Goal: Task Accomplishment & Management: Use online tool/utility

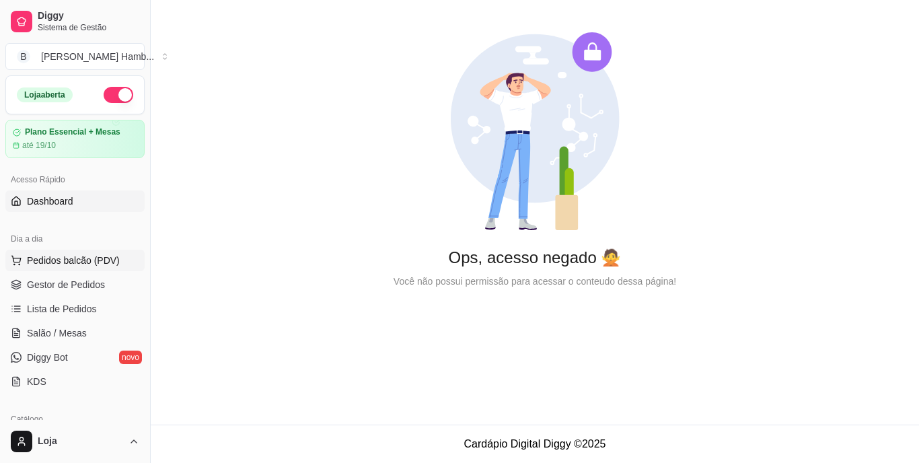
click at [106, 261] on span "Pedidos balcão (PDV)" at bounding box center [73, 260] width 93 height 13
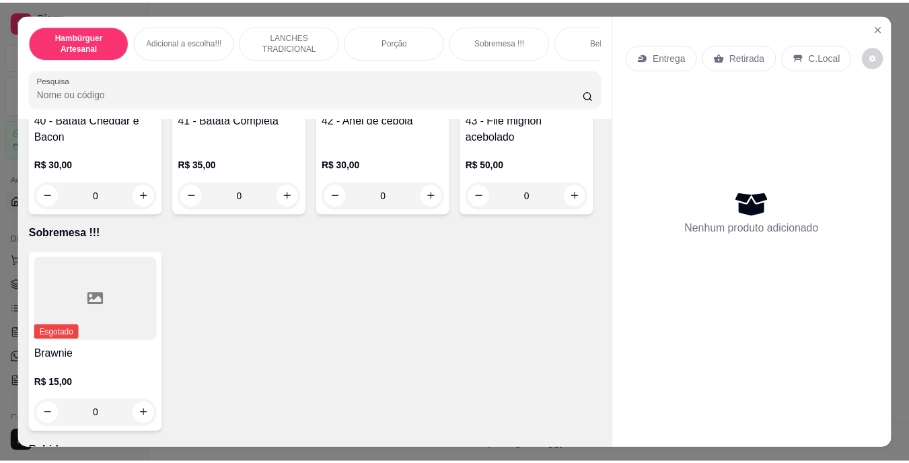
scroll to position [3038, 0]
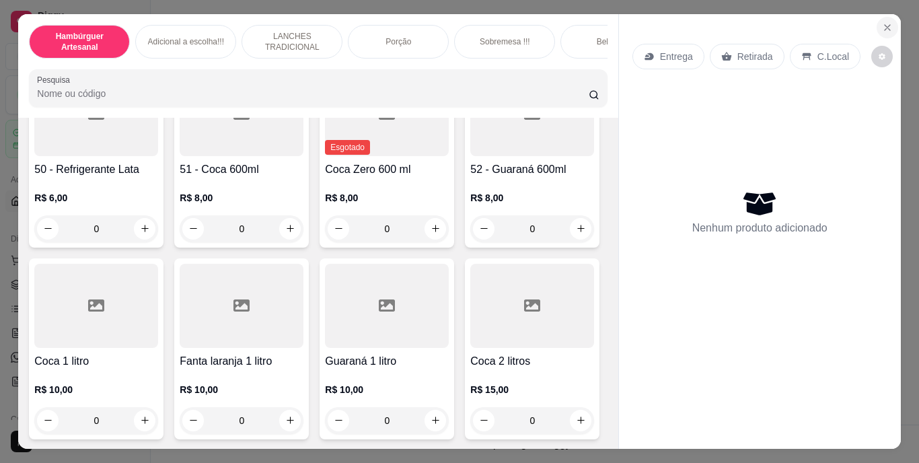
click at [882, 22] on icon "Close" at bounding box center [887, 27] width 11 height 11
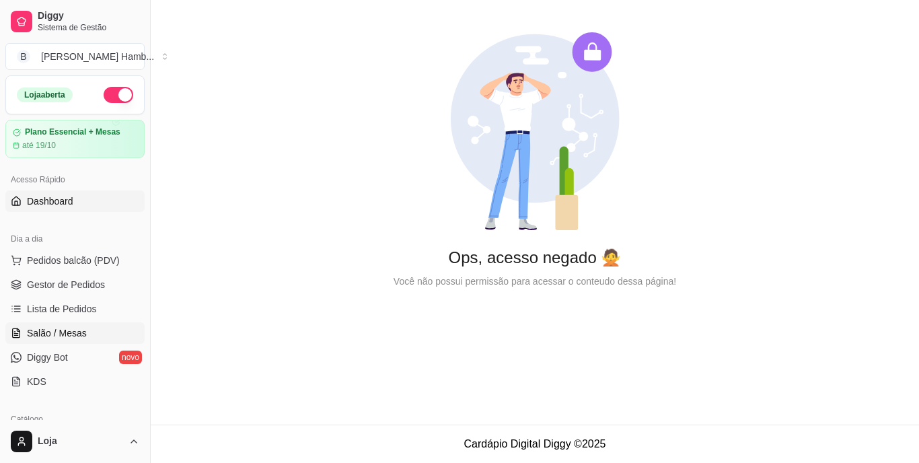
click at [57, 332] on span "Salão / Mesas" at bounding box center [57, 332] width 60 height 13
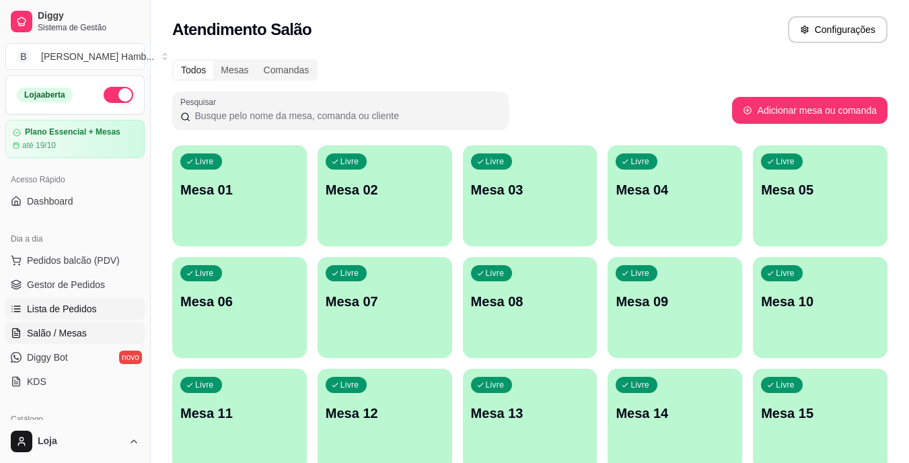
click at [84, 303] on span "Lista de Pedidos" at bounding box center [62, 308] width 70 height 13
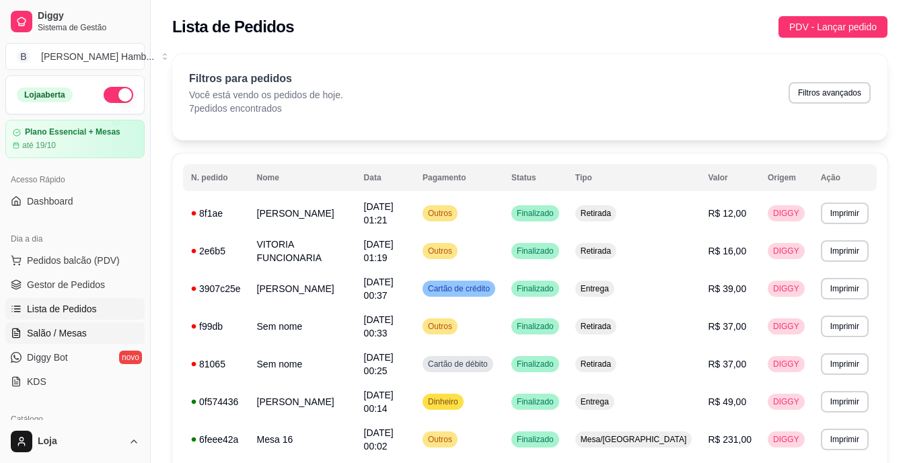
click at [73, 328] on span "Salão / Mesas" at bounding box center [57, 332] width 60 height 13
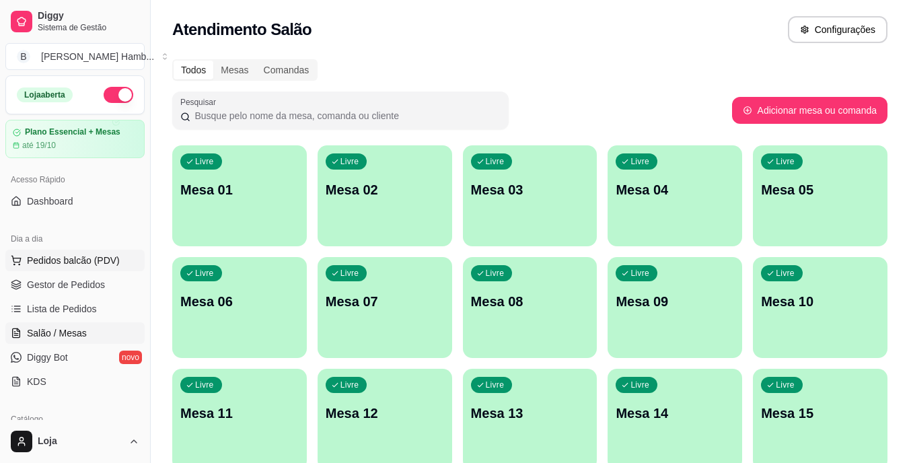
click at [122, 262] on button "Pedidos balcão (PDV)" at bounding box center [74, 261] width 139 height 22
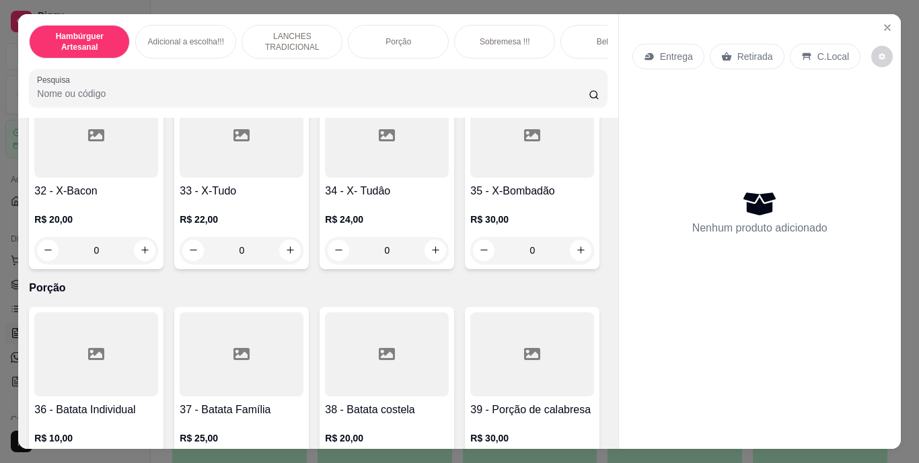
scroll to position [1951, 0]
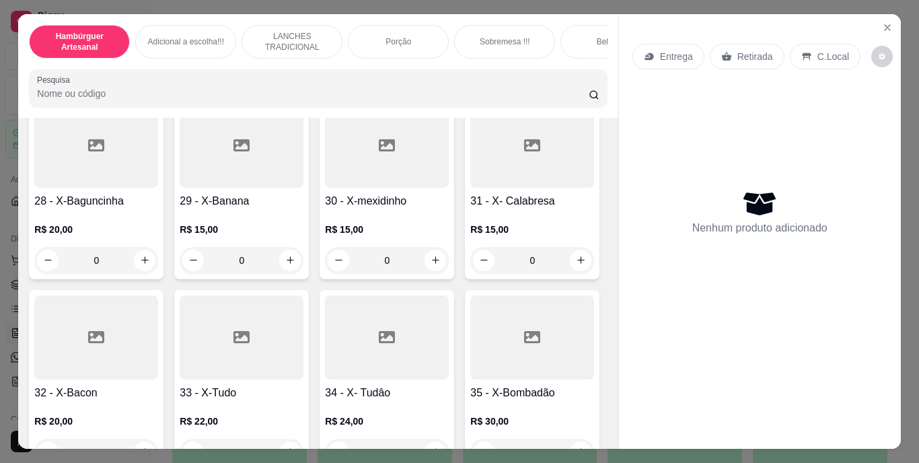
type input "1"
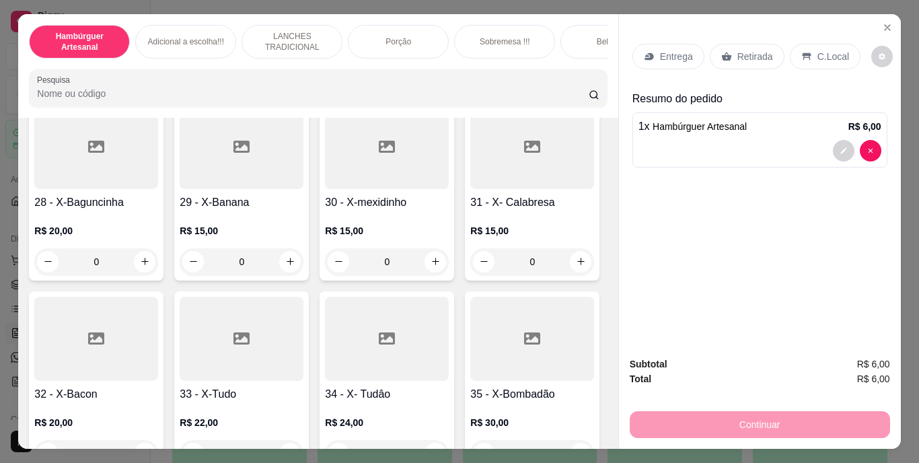
scroll to position [1952, 0]
click at [140, 74] on icon "increase-product-quantity" at bounding box center [145, 69] width 10 height 10
type input "1"
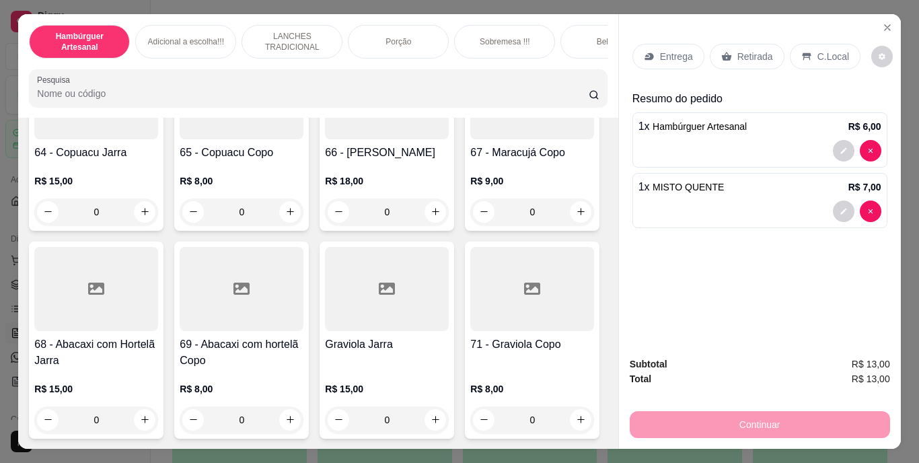
scroll to position [4777, 0]
type input "1"
click at [737, 52] on p "Retirada" at bounding box center [755, 56] width 36 height 13
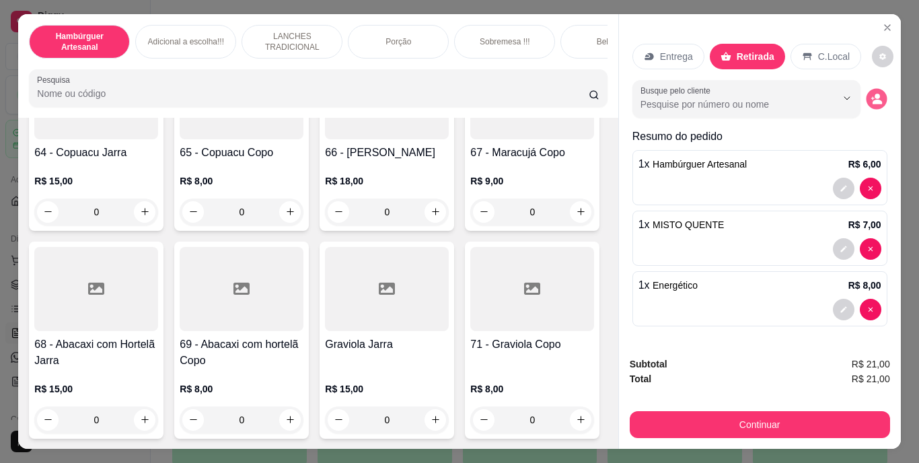
click at [873, 93] on icon "decrease-product-quantity" at bounding box center [876, 98] width 11 height 11
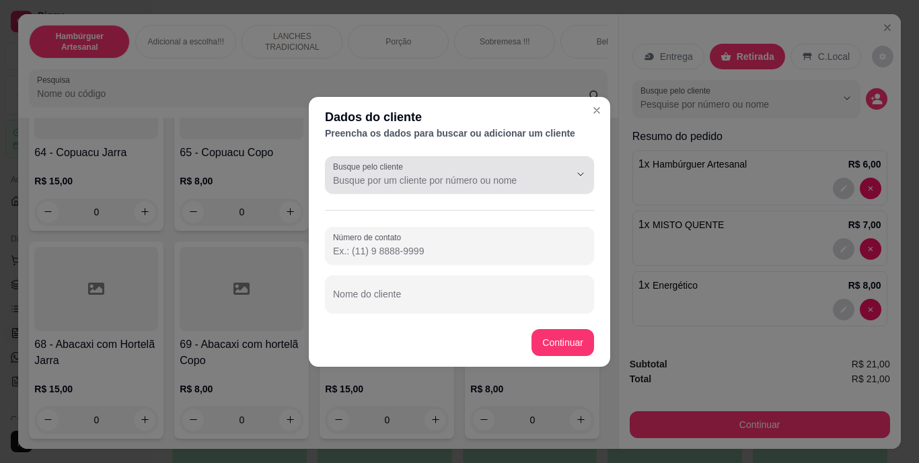
click at [548, 187] on div at bounding box center [459, 174] width 253 height 27
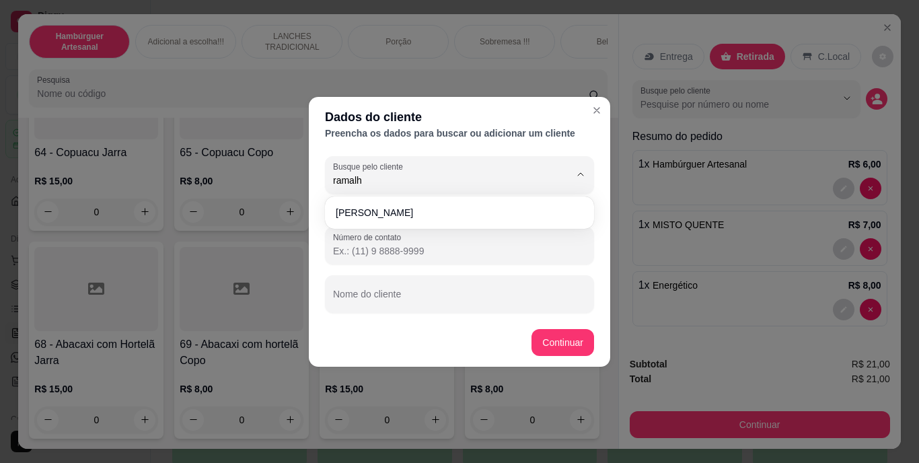
click at [546, 200] on div "[PERSON_NAME]" at bounding box center [460, 212] width 264 height 27
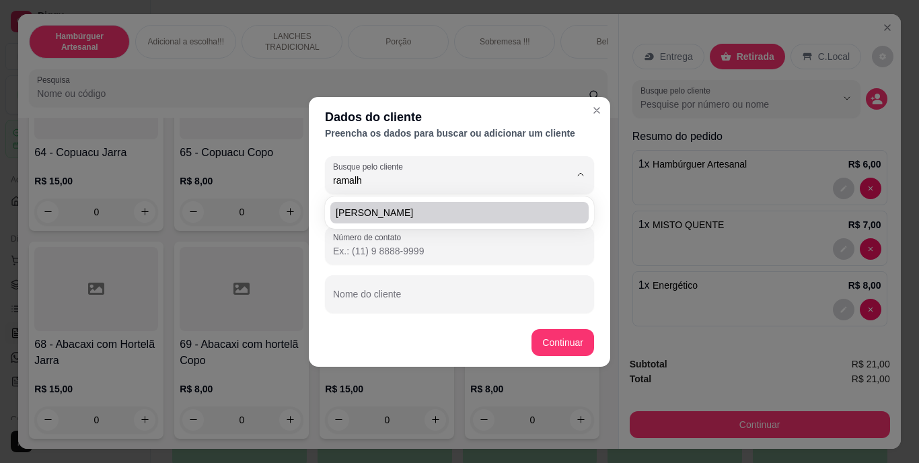
click at [546, 207] on span "[PERSON_NAME]" at bounding box center [453, 212] width 234 height 13
type input "[PERSON_NAME]"
type input "[PHONE_NUMBER]"
type input "[PERSON_NAME]"
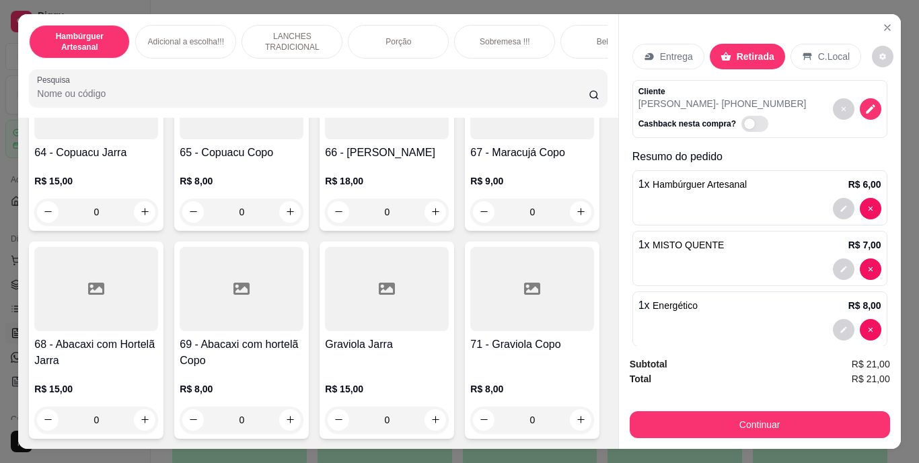
click at [747, 408] on div "Continuar" at bounding box center [760, 423] width 260 height 30
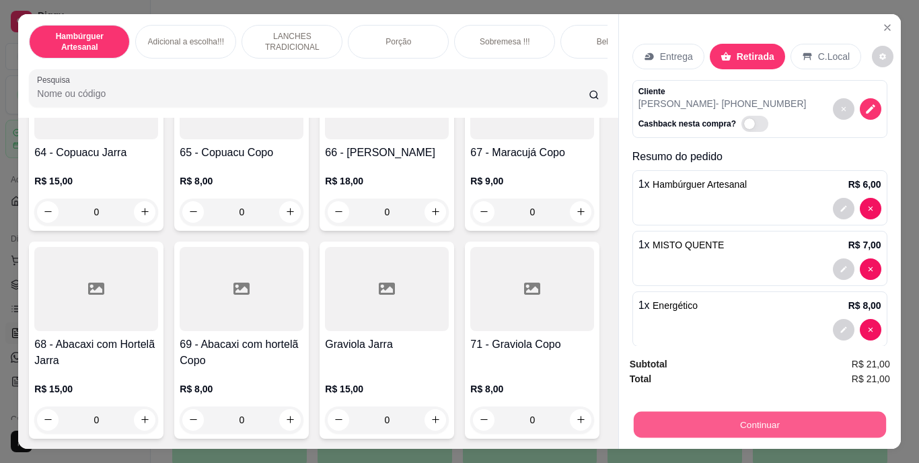
click at [739, 420] on button "Continuar" at bounding box center [759, 425] width 252 height 26
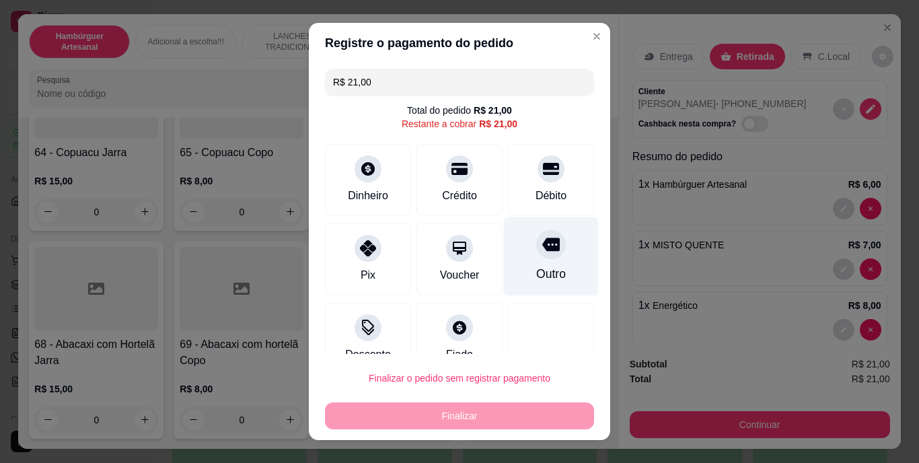
drag, startPoint x: 561, startPoint y: 246, endPoint x: 554, endPoint y: 267, distance: 22.1
click at [560, 246] on div "Outro" at bounding box center [551, 256] width 95 height 79
type input "R$ 0,00"
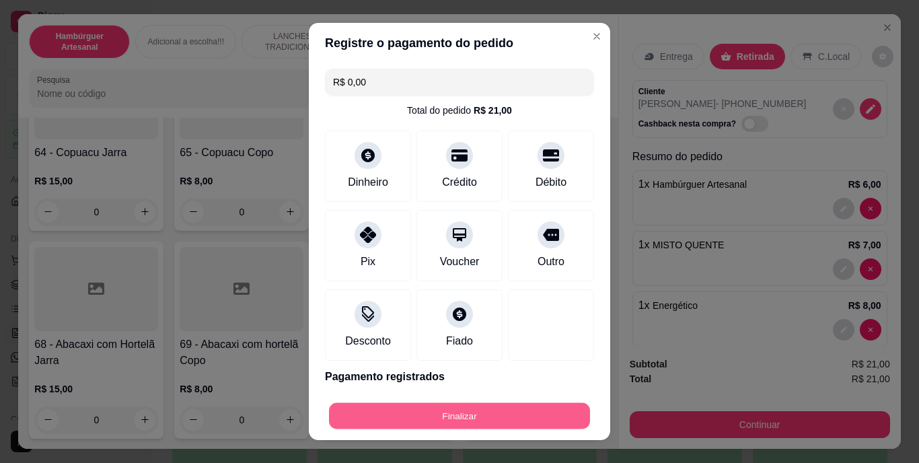
click at [466, 416] on button "Finalizar" at bounding box center [459, 415] width 261 height 26
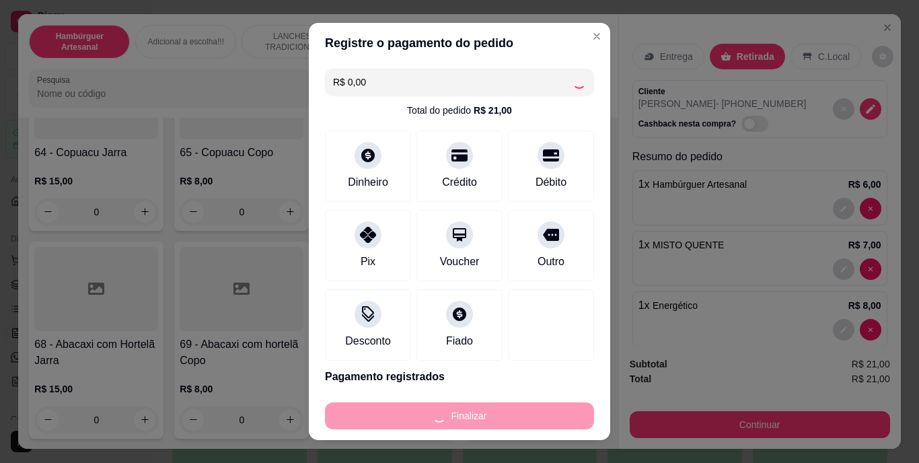
type input "0"
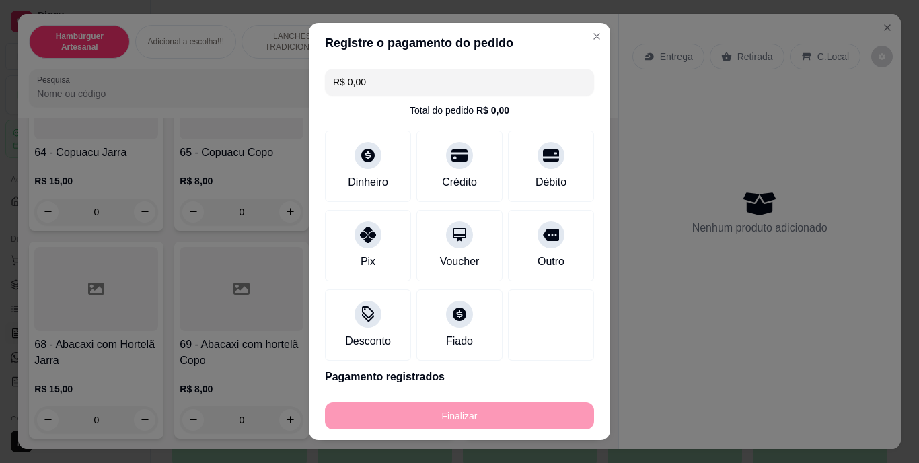
type input "-R$ 21,00"
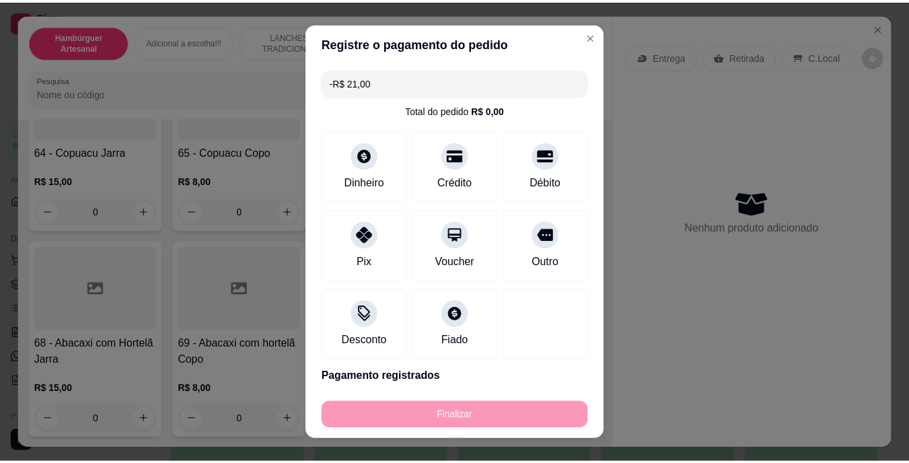
scroll to position [4775, 0]
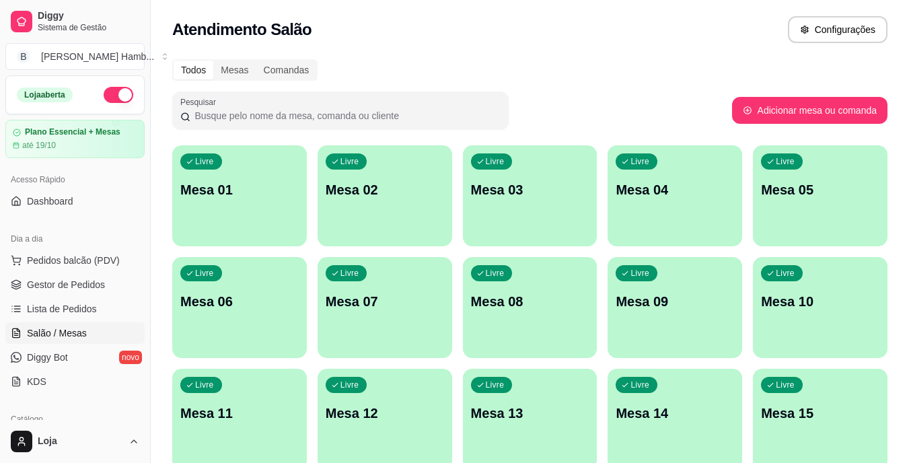
click at [436, 339] on div "Livre Mesa 07" at bounding box center [385, 299] width 135 height 85
